Goal: Find specific page/section: Find specific page/section

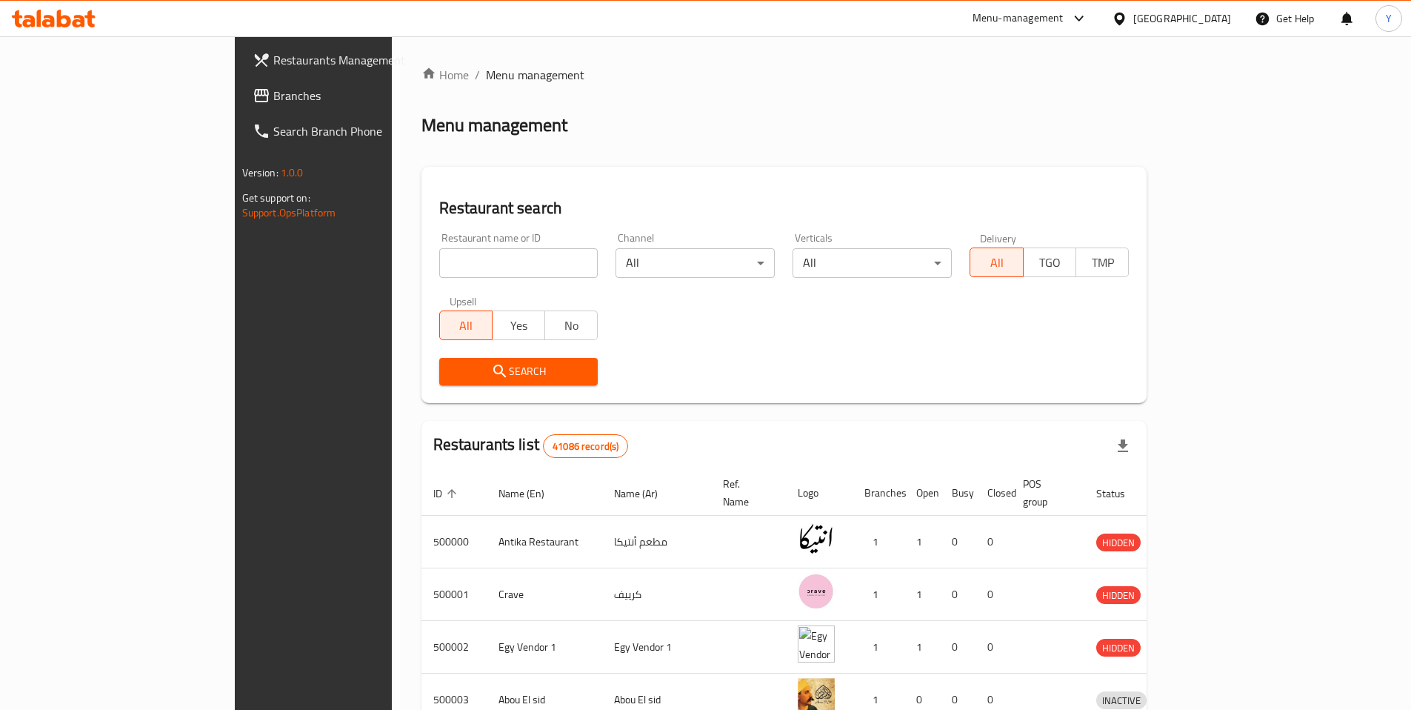
click at [1127, 25] on icon at bounding box center [1120, 19] width 16 height 16
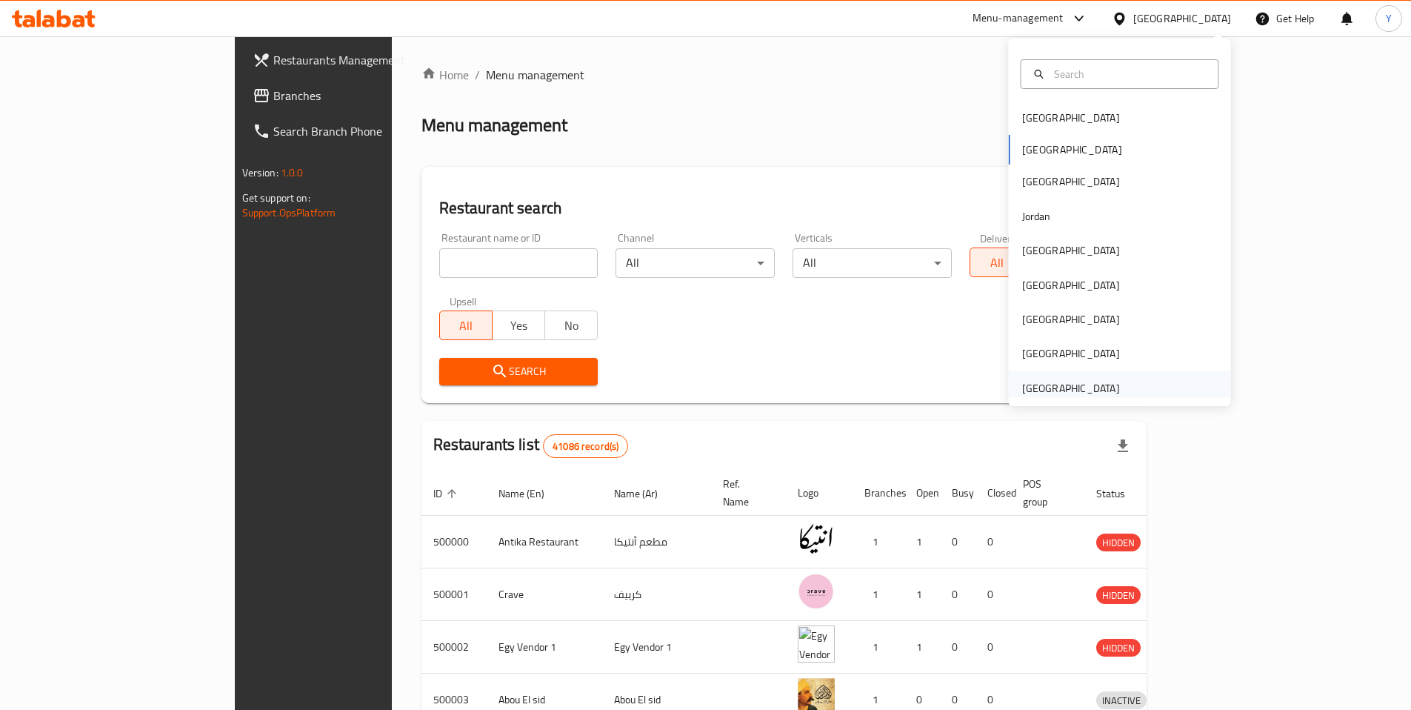
click at [1070, 382] on div "[GEOGRAPHIC_DATA]" at bounding box center [1071, 388] width 98 height 16
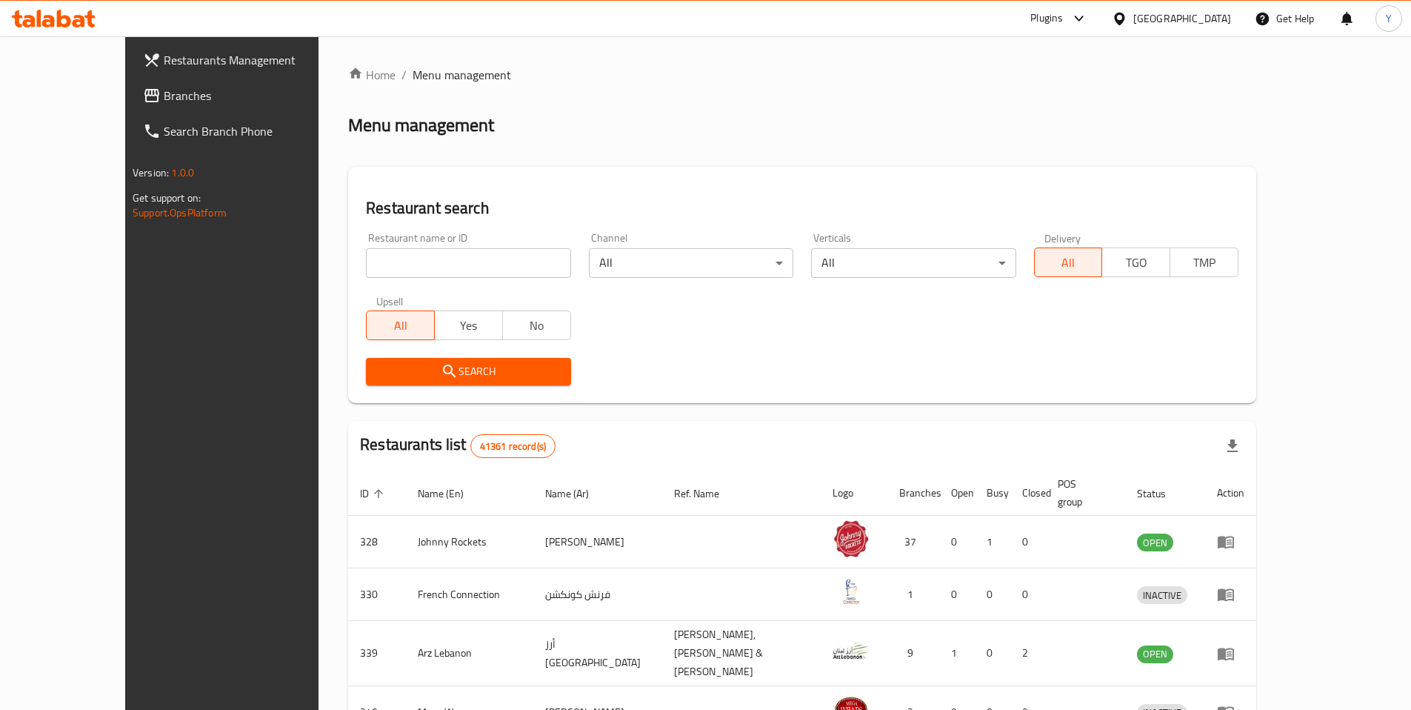
click at [391, 273] on input "search" at bounding box center [468, 263] width 204 height 30
type input "india palace"
click button "Search" at bounding box center [468, 371] width 204 height 27
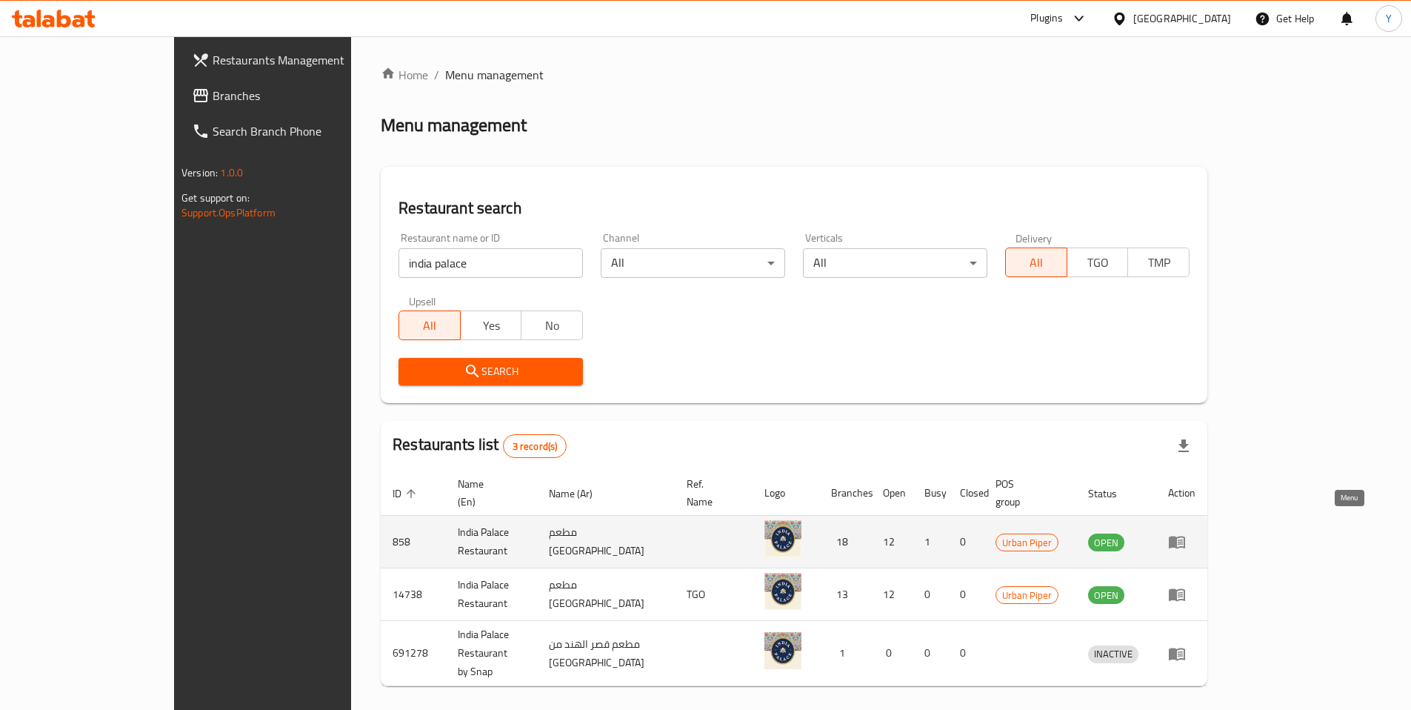
click at [1186, 533] on icon "enhanced table" at bounding box center [1177, 542] width 18 height 18
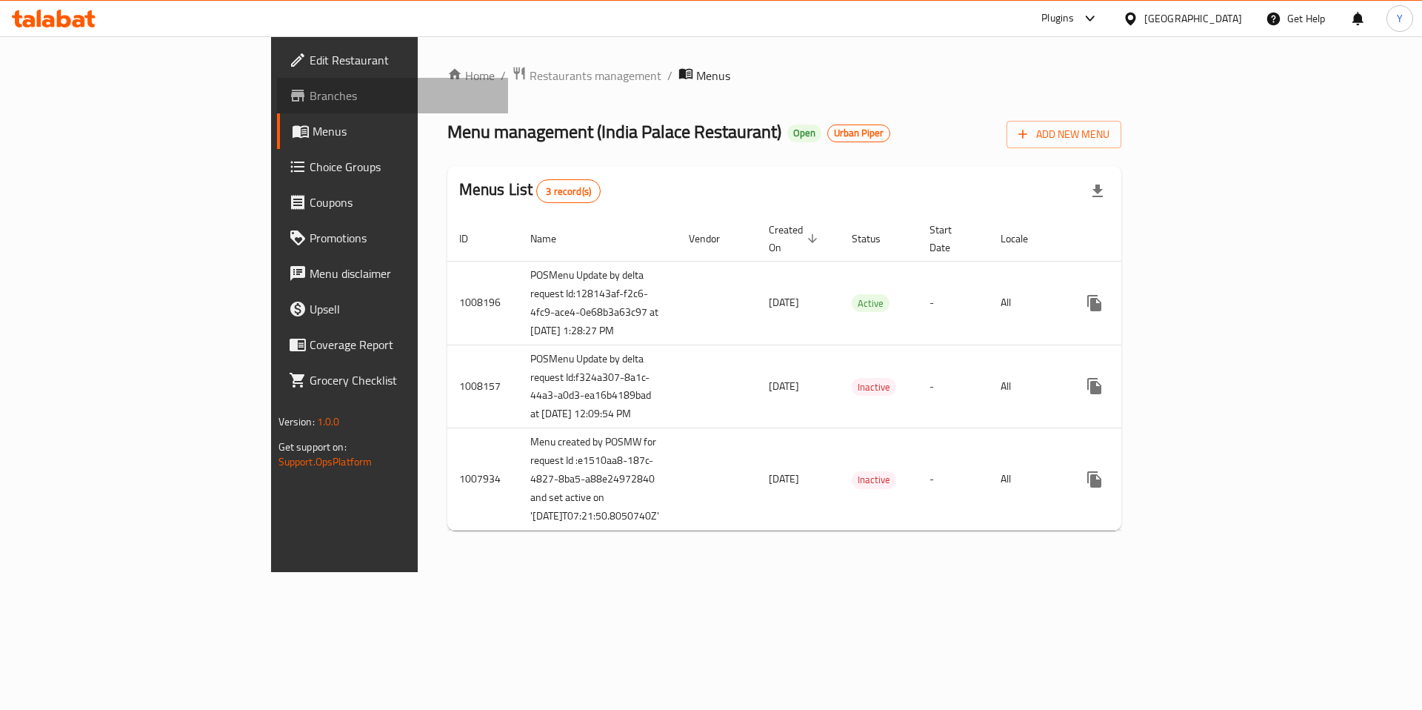
click at [310, 91] on span "Branches" at bounding box center [403, 96] width 187 height 18
click at [310, 100] on span "Branches" at bounding box center [403, 96] width 187 height 18
